Goal: Task Accomplishment & Management: Manage account settings

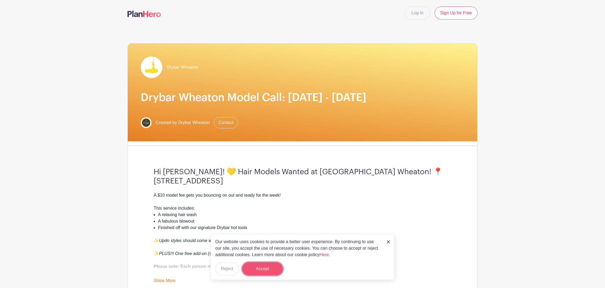
click at [264, 266] on button "Accept" at bounding box center [262, 268] width 40 height 13
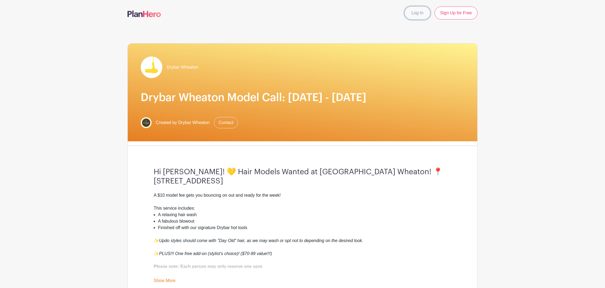
click at [419, 10] on link "Log In" at bounding box center [416, 12] width 25 height 13
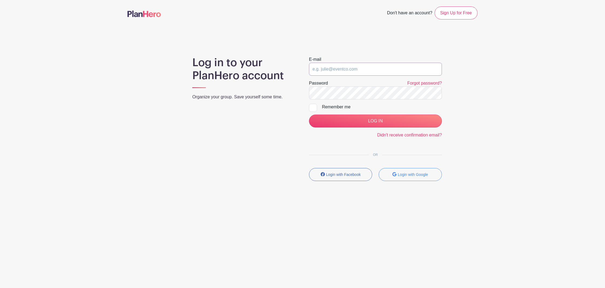
click at [367, 72] on input "email" at bounding box center [375, 69] width 133 height 13
type input "[EMAIL_ADDRESS][DOMAIN_NAME]"
click at [309, 114] on input "LOG IN" at bounding box center [375, 120] width 133 height 13
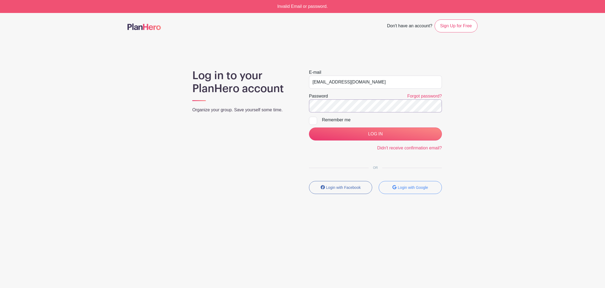
click at [309, 127] on input "LOG IN" at bounding box center [375, 133] width 133 height 13
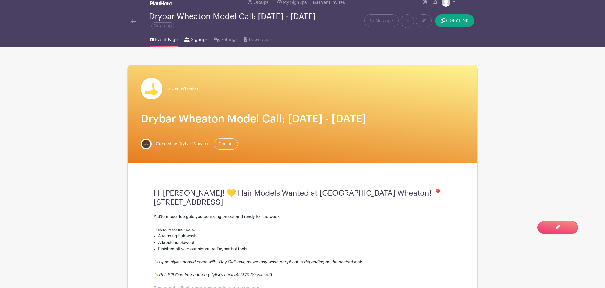
scroll to position [5, 0]
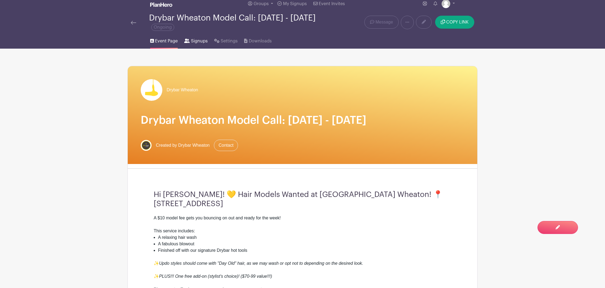
click at [194, 41] on span "Signups" at bounding box center [199, 41] width 17 height 6
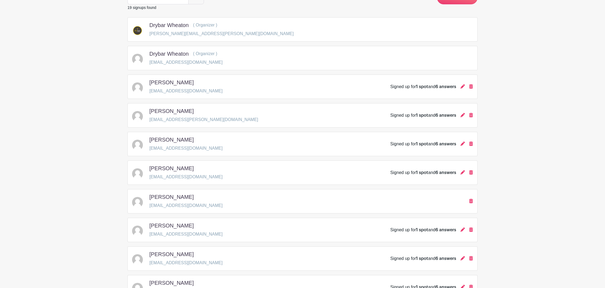
scroll to position [84, 0]
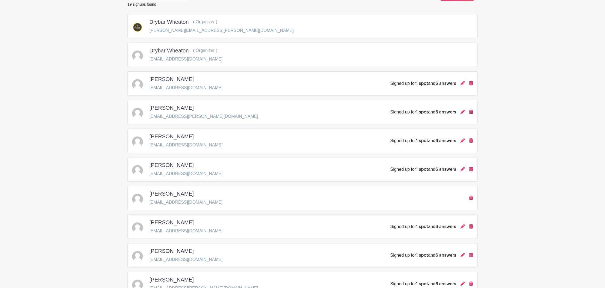
click at [470, 114] on icon at bounding box center [471, 112] width 4 height 4
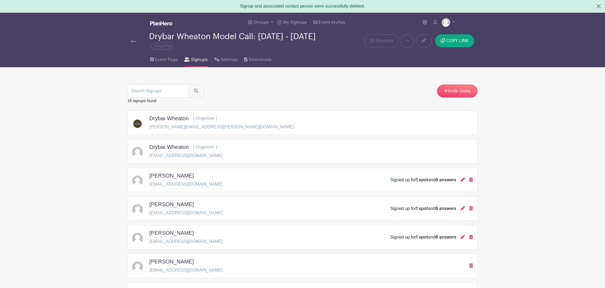
scroll to position [0, 0]
click at [168, 60] on span "Event Page" at bounding box center [166, 60] width 23 height 6
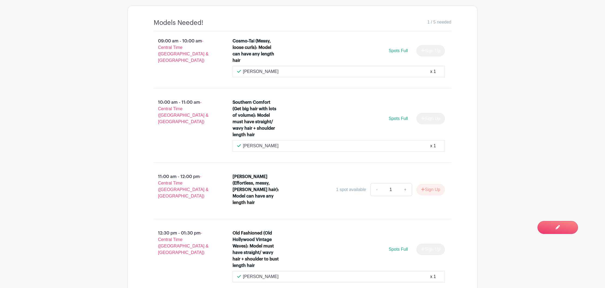
scroll to position [452, 0]
